Goal: Transaction & Acquisition: Subscribe to service/newsletter

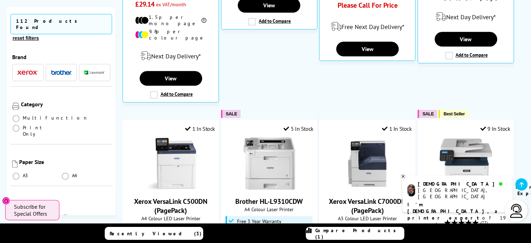
scroll to position [454, 0]
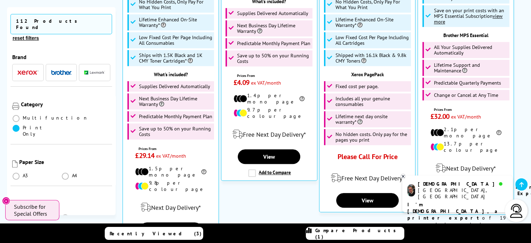
click at [20, 125] on span at bounding box center [16, 128] width 7 height 7
click at [23, 125] on Only "radio" at bounding box center [23, 125] width 0 height 0
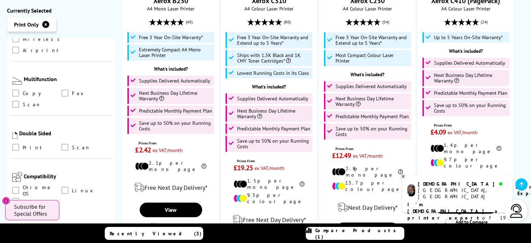
scroll to position [908, 0]
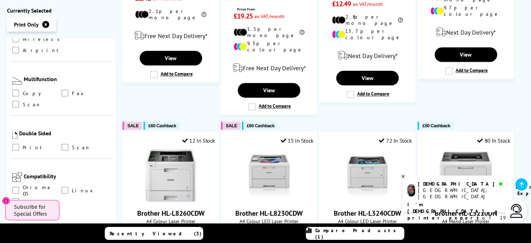
click at [16, 132] on img at bounding box center [14, 135] width 5 height 7
click at [16, 144] on span at bounding box center [15, 147] width 7 height 7
click at [22, 145] on input "checkbox" at bounding box center [22, 145] width 0 height 0
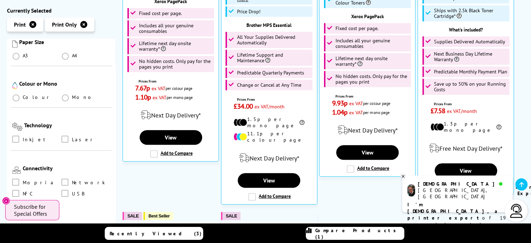
scroll to position [302, 0]
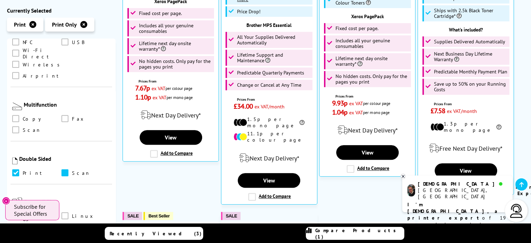
click at [66, 169] on span at bounding box center [64, 172] width 7 height 7
click at [72, 170] on input "checkbox" at bounding box center [72, 170] width 0 height 0
